Goal: Task Accomplishment & Management: Manage account settings

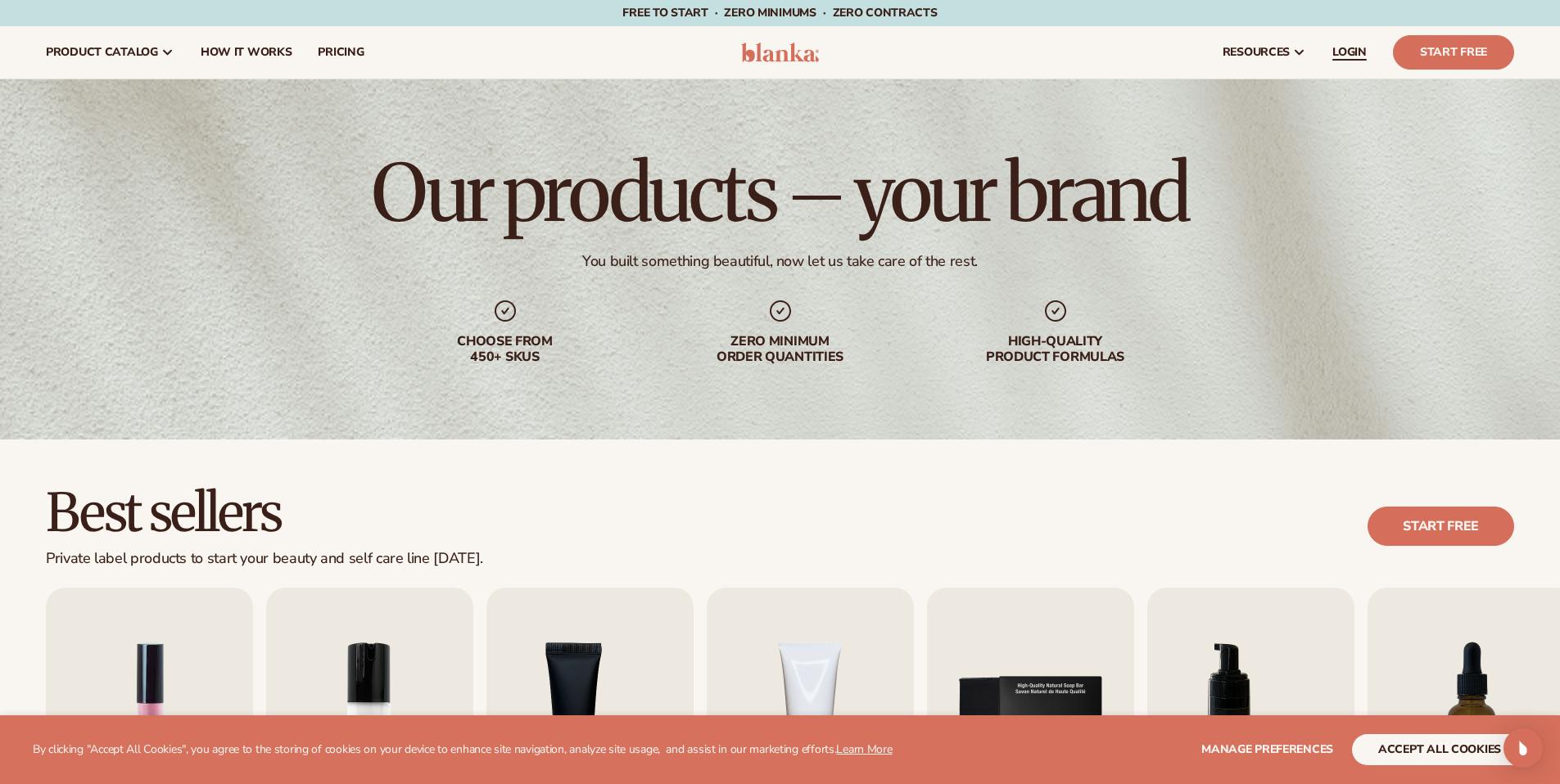
click at [1345, 46] on span "LOGIN" at bounding box center [1349, 52] width 35 height 13
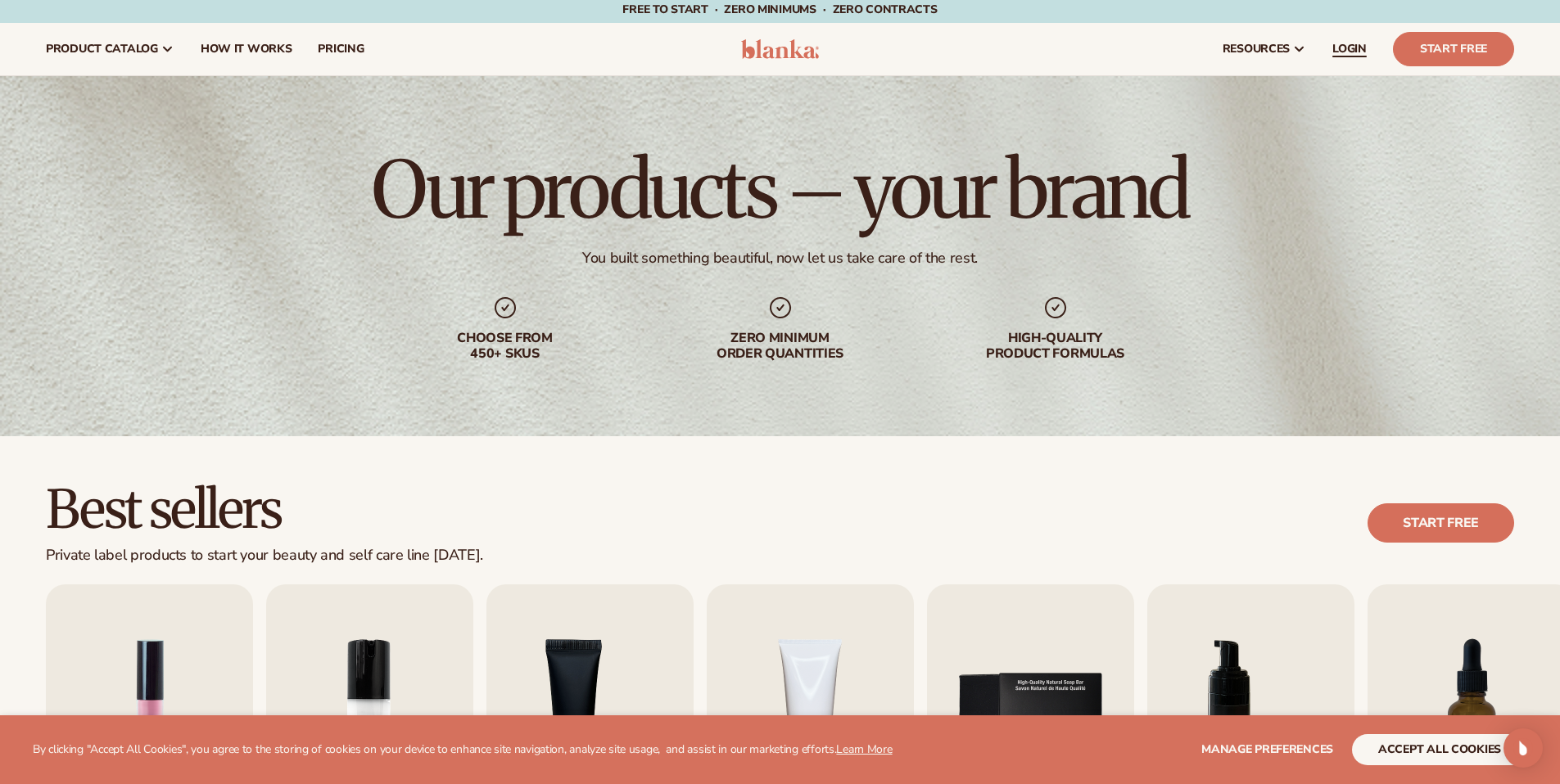
click at [1359, 50] on span "LOGIN" at bounding box center [1349, 48] width 35 height 13
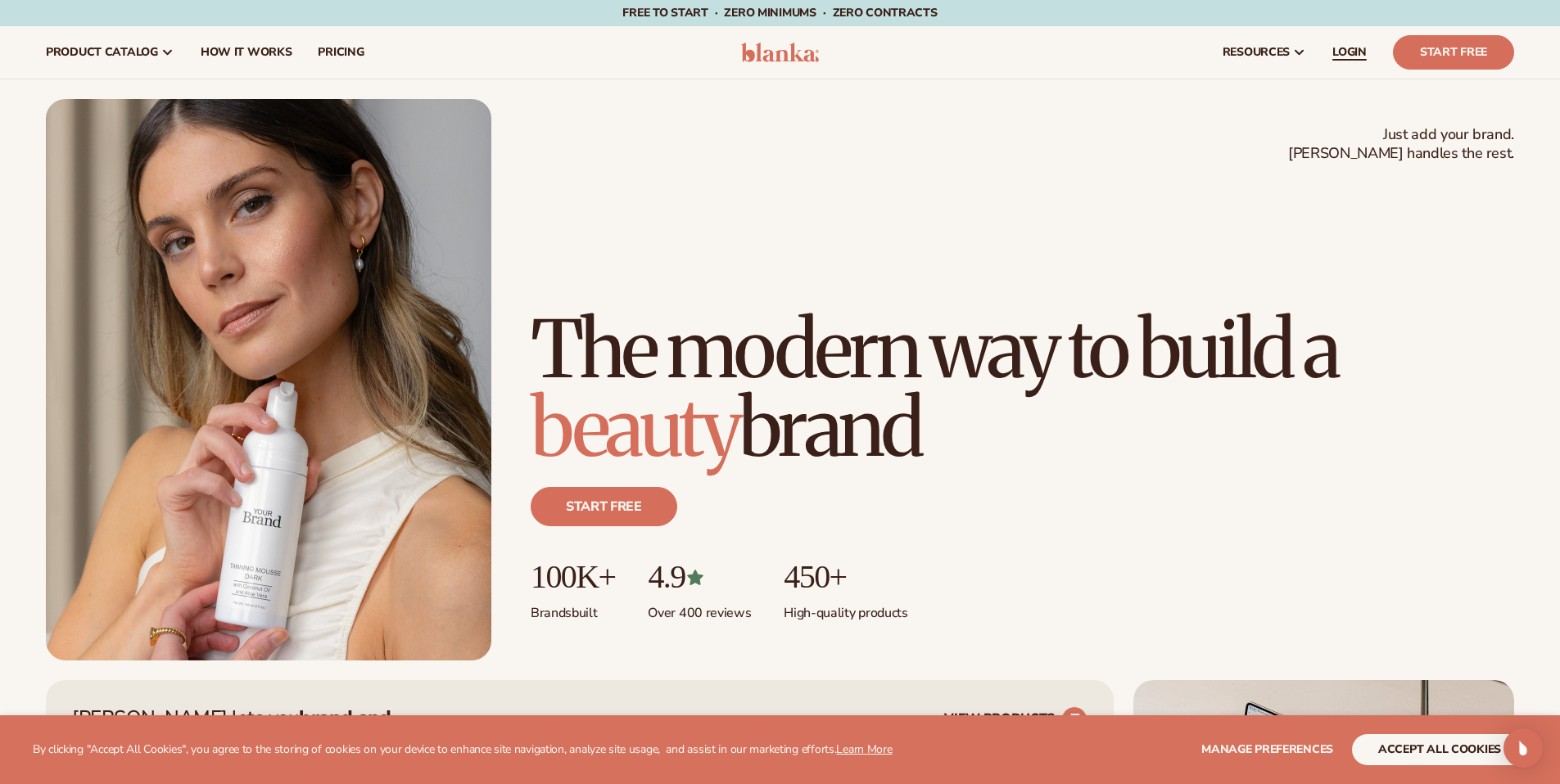
click at [1347, 48] on span "LOGIN" at bounding box center [1349, 52] width 35 height 13
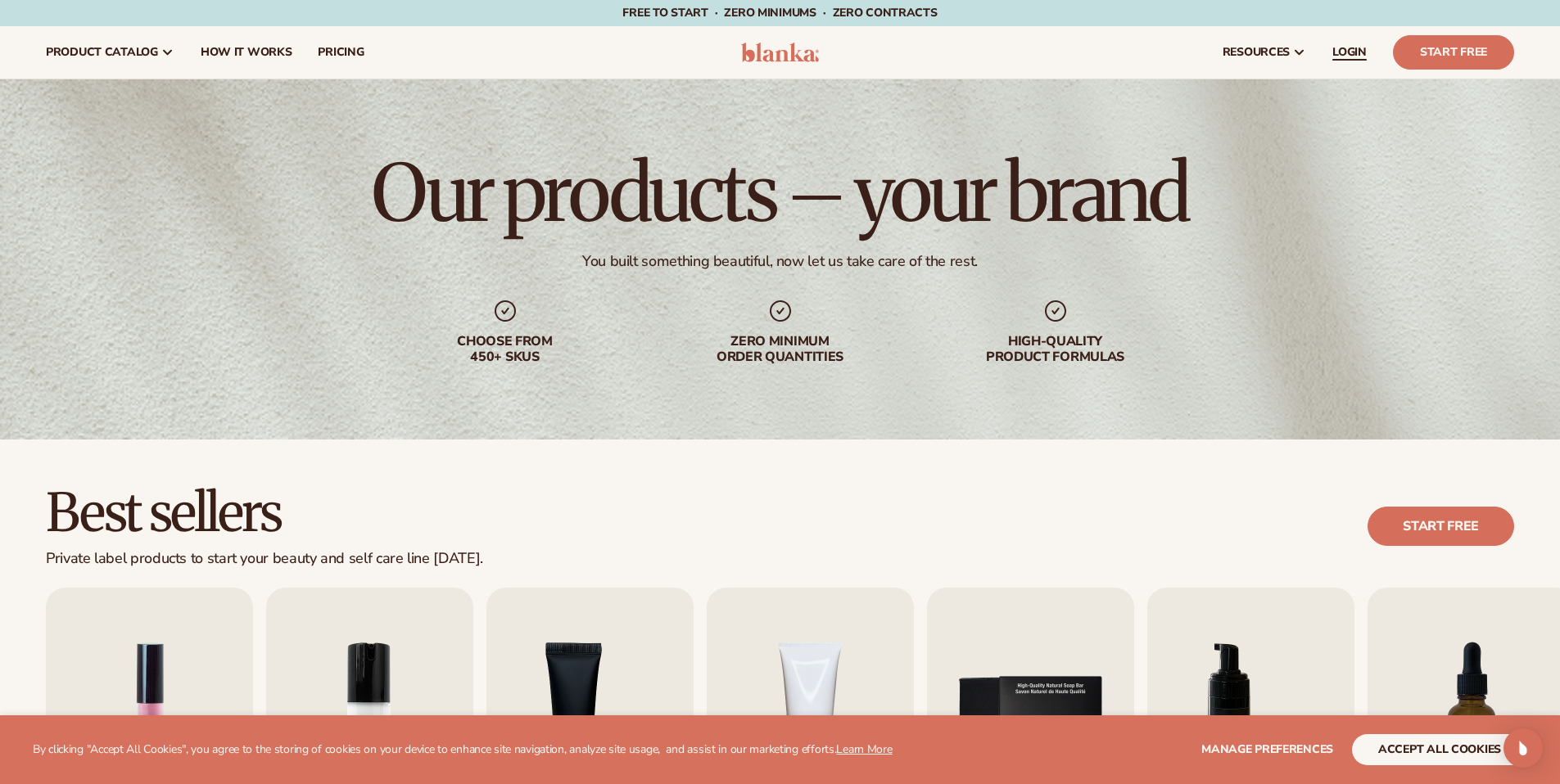
click at [1350, 56] on span "LOGIN" at bounding box center [1349, 52] width 35 height 13
